Goal: Check status: Check status

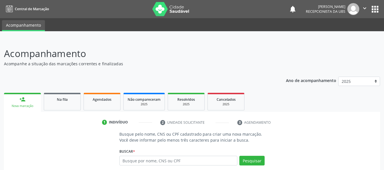
click at [153, 161] on input "text" at bounding box center [178, 161] width 118 height 10
type input "708208182000848"
click at [250, 159] on button "Pesquisar" at bounding box center [251, 161] width 25 height 10
type input "708208182000848"
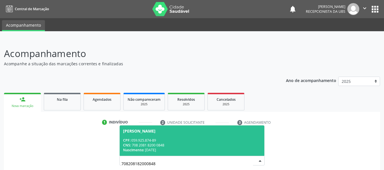
click at [141, 143] on div "CNS: 708 2081 8200 0848" at bounding box center [192, 145] width 138 height 5
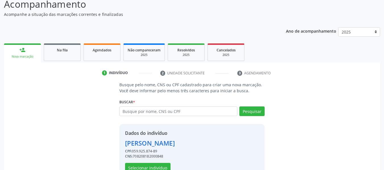
scroll to position [66, 0]
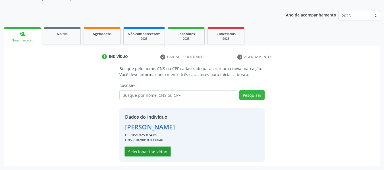
click at [149, 152] on button "Selecionar indivíduo" at bounding box center [147, 152] width 45 height 10
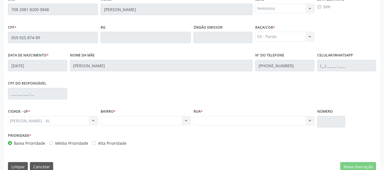
scroll to position [162, 0]
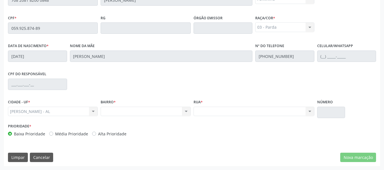
click at [339, 165] on div "Essa busca está integrada com o PEC. Quaisquer inconsistências nas informações …" at bounding box center [192, 67] width 376 height 197
drag, startPoint x: 339, startPoint y: 165, endPoint x: 388, endPoint y: 80, distance: 98.4
click at [241, 90] on div "CPF do responsável" at bounding box center [192, 84] width 371 height 28
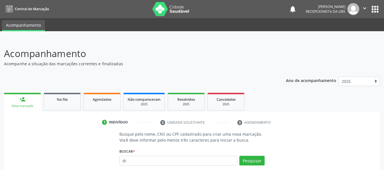
type input "d"
click at [64, 101] on span "Na fila" at bounding box center [62, 99] width 11 height 5
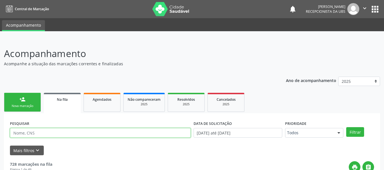
click at [34, 134] on input "text" at bounding box center [100, 133] width 181 height 10
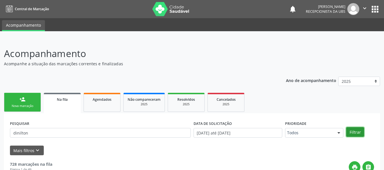
click at [353, 130] on button "Filtrar" at bounding box center [355, 132] width 18 height 10
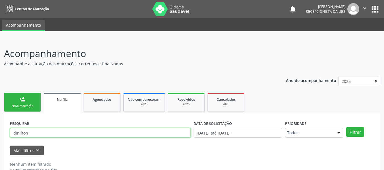
click at [33, 131] on input "dinilton" at bounding box center [100, 133] width 181 height 10
type input "d"
type input "DINILTON"
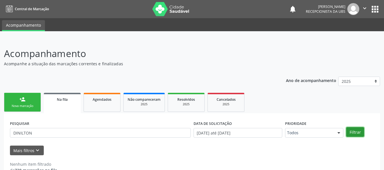
click at [354, 132] on button "Filtrar" at bounding box center [355, 132] width 18 height 10
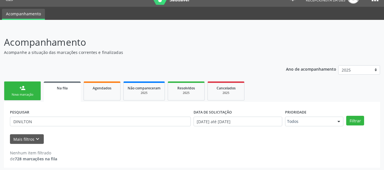
scroll to position [13, 0]
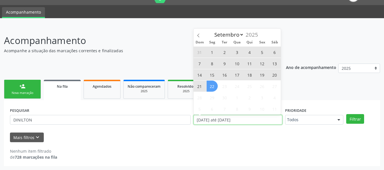
click at [196, 120] on input "01/01/2025 até 22/09/2025" at bounding box center [238, 120] width 89 height 10
click at [213, 52] on span "1" at bounding box center [212, 52] width 11 height 11
type input "01/09/2025"
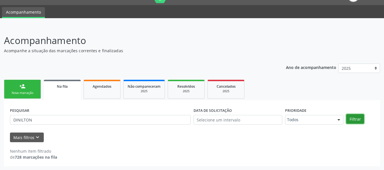
click at [352, 118] on button "Filtrar" at bounding box center [355, 119] width 18 height 10
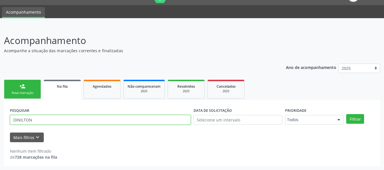
click at [34, 120] on input "DINILTON" at bounding box center [100, 120] width 181 height 10
type input "D"
click at [43, 120] on input "text" at bounding box center [100, 120] width 181 height 10
paste input "706006366810544"
type input "706006366810544"
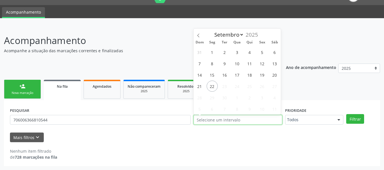
click at [229, 119] on input "text" at bounding box center [238, 120] width 89 height 10
click at [199, 35] on icon at bounding box center [198, 36] width 4 height 4
select select "7"
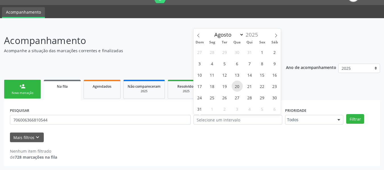
click at [238, 86] on span "20" at bounding box center [237, 86] width 11 height 11
type input "20/08/2025"
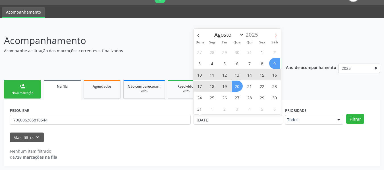
click at [275, 36] on icon at bounding box center [276, 36] width 4 height 4
select select "8"
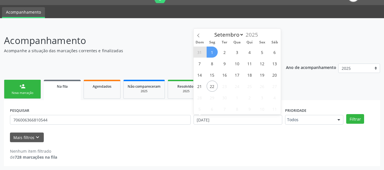
click at [212, 52] on span "1" at bounding box center [212, 52] width 11 height 11
select select "8"
click at [232, 122] on input "20/08/2025 até 01/09/2025" at bounding box center [238, 120] width 89 height 10
click at [212, 86] on span "22" at bounding box center [212, 86] width 11 height 11
type input "22/09/2025"
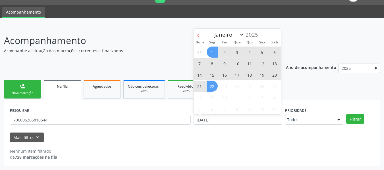
click at [197, 35] on icon at bounding box center [198, 36] width 4 height 4
select select "7"
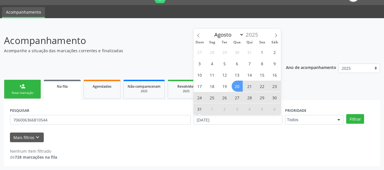
click at [238, 87] on span "20" at bounding box center [237, 86] width 11 height 11
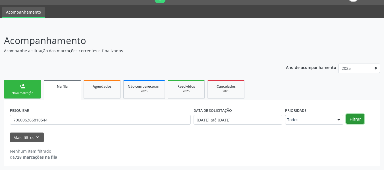
click at [353, 120] on button "Filtrar" at bounding box center [355, 119] width 18 height 10
